Goal: Book appointment/travel/reservation

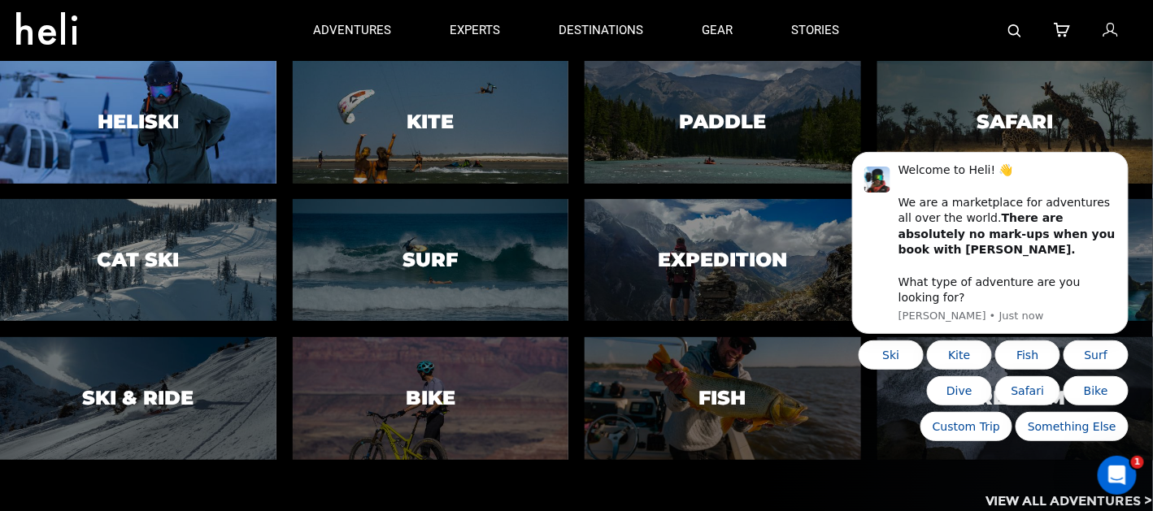
click at [199, 94] on div at bounding box center [138, 122] width 281 height 124
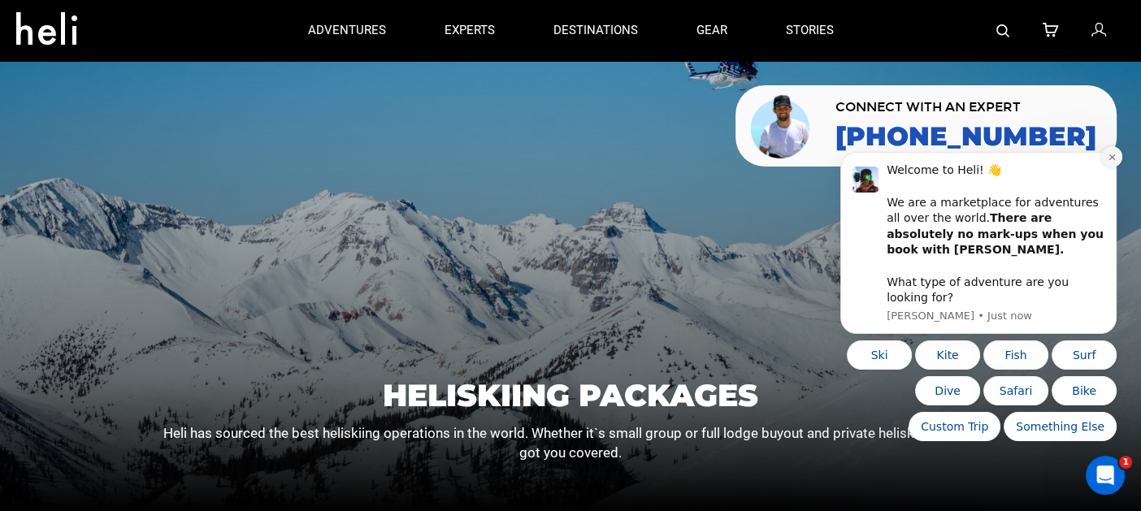
click at [1112, 162] on icon "Dismiss notification" at bounding box center [1112, 157] width 9 height 9
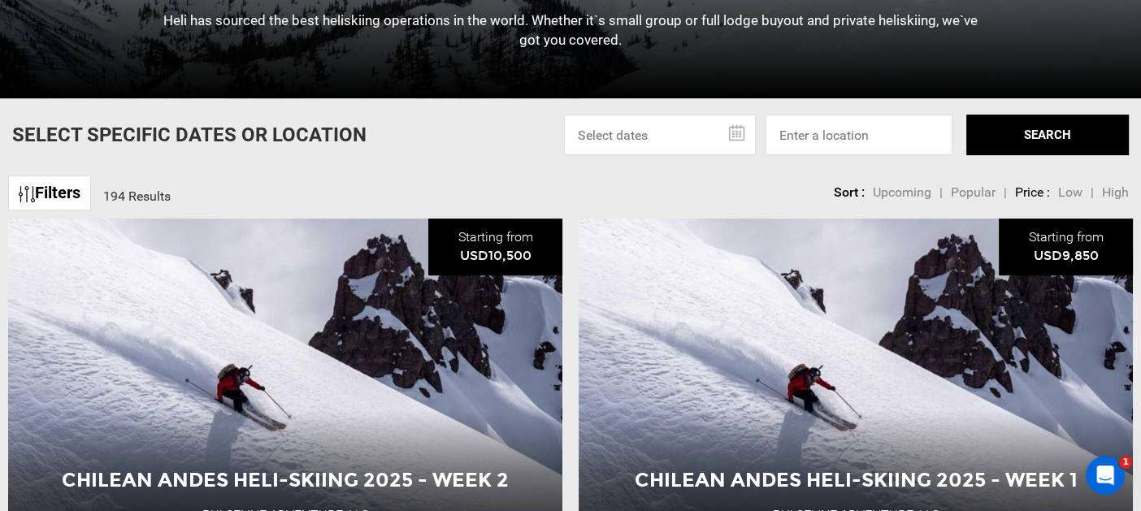
scroll to position [413, 0]
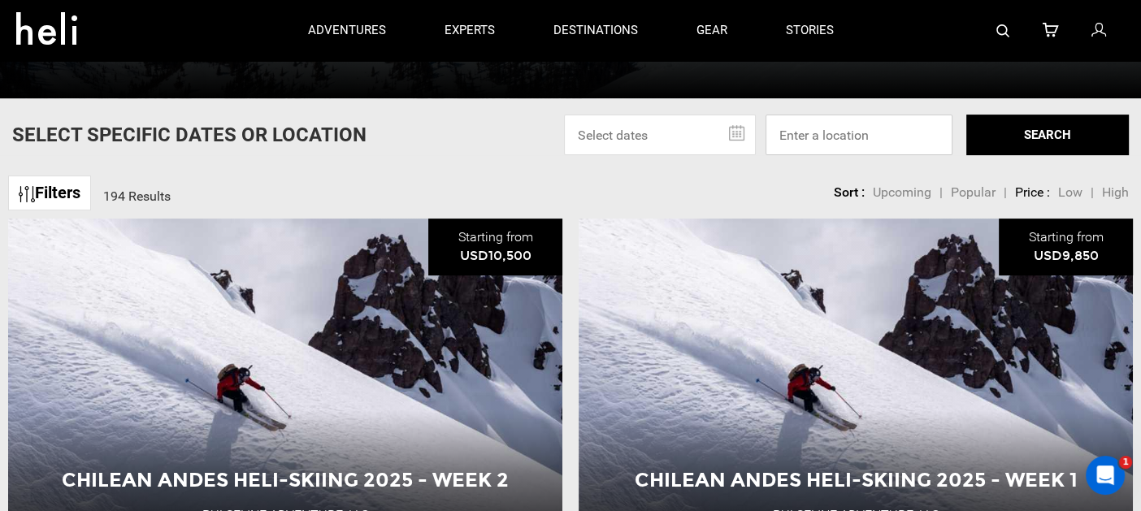
click at [832, 127] on input at bounding box center [859, 135] width 187 height 41
click at [815, 139] on input at bounding box center [859, 135] width 187 height 41
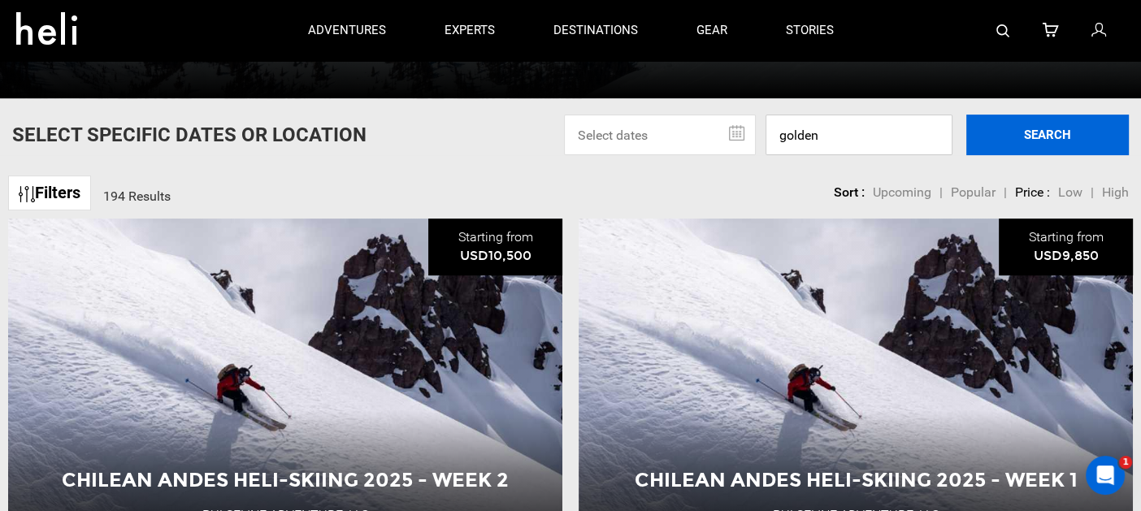
type input "golden"
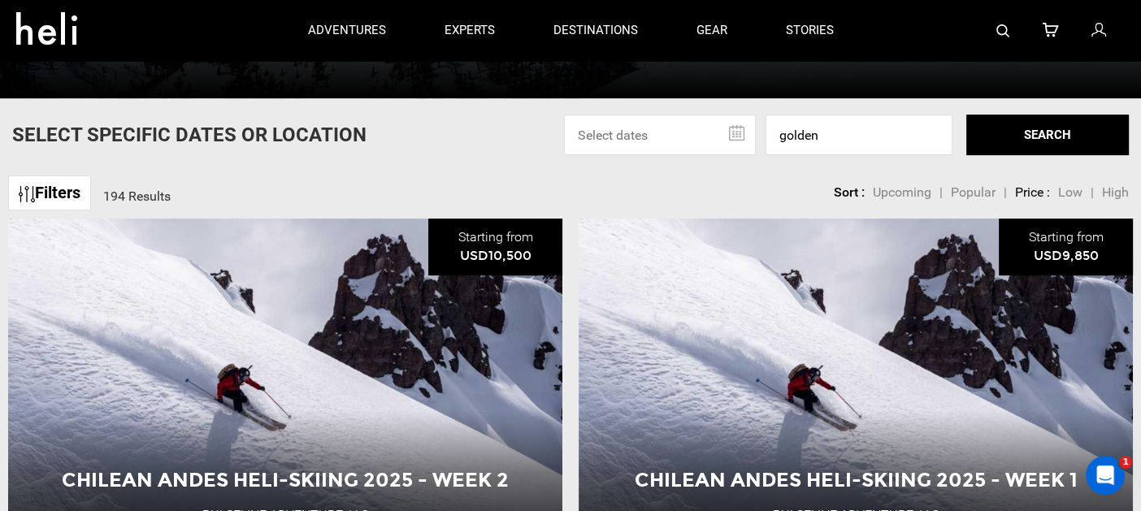
click at [1032, 128] on button "SEARCH" at bounding box center [1048, 135] width 163 height 41
click at [39, 198] on link "Filters" at bounding box center [49, 193] width 83 height 35
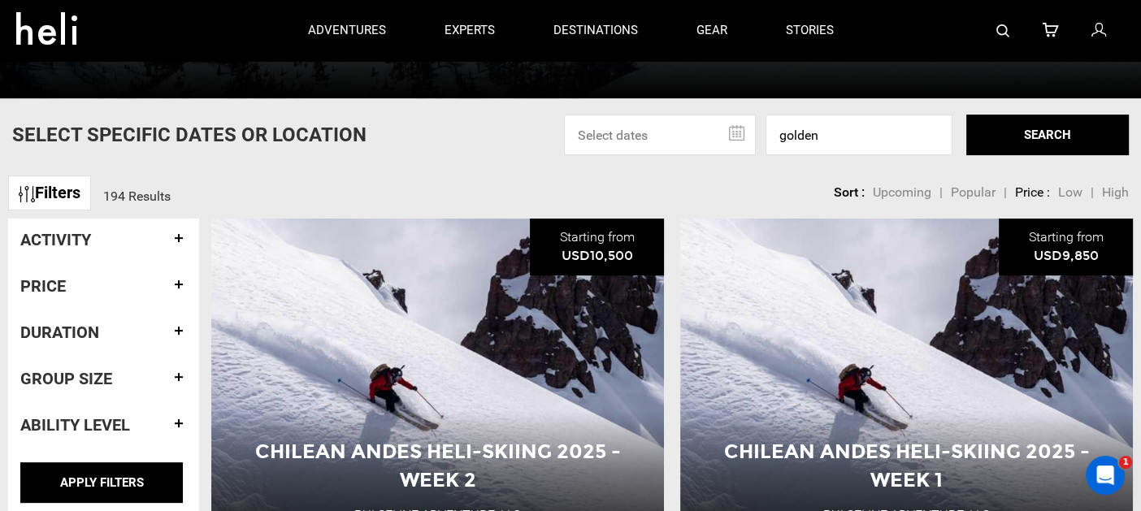
click at [175, 241] on h4 "Activity" at bounding box center [103, 240] width 167 height 18
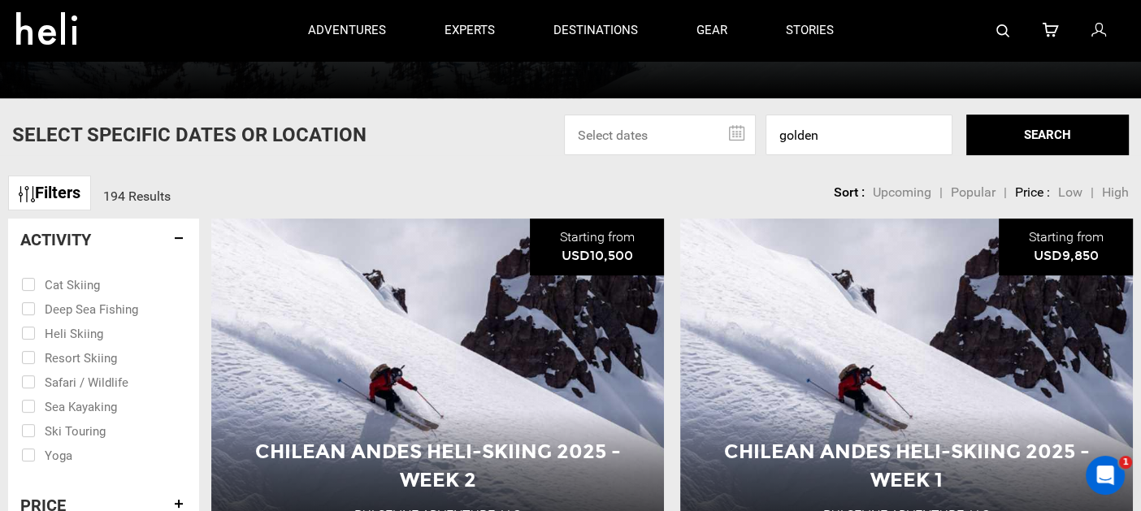
click at [24, 433] on input "checkbox" at bounding box center [92, 430] width 142 height 24
checkbox input "true"
click at [179, 241] on h4 "Activity" at bounding box center [103, 240] width 167 height 18
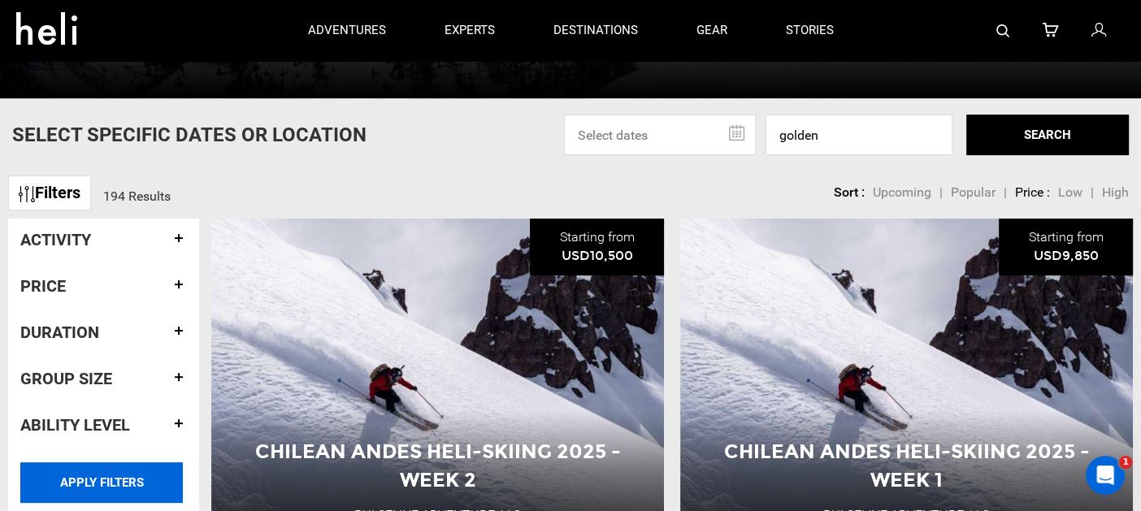
click at [123, 487] on input "APPLY FILTERS" at bounding box center [101, 483] width 163 height 41
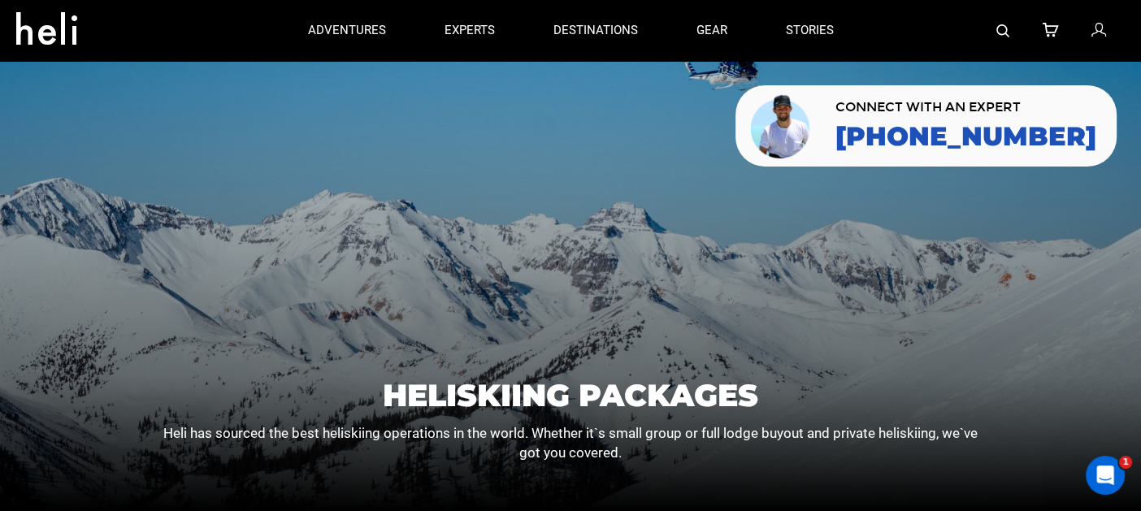
scroll to position [413, 0]
